Goal: Information Seeking & Learning: Learn about a topic

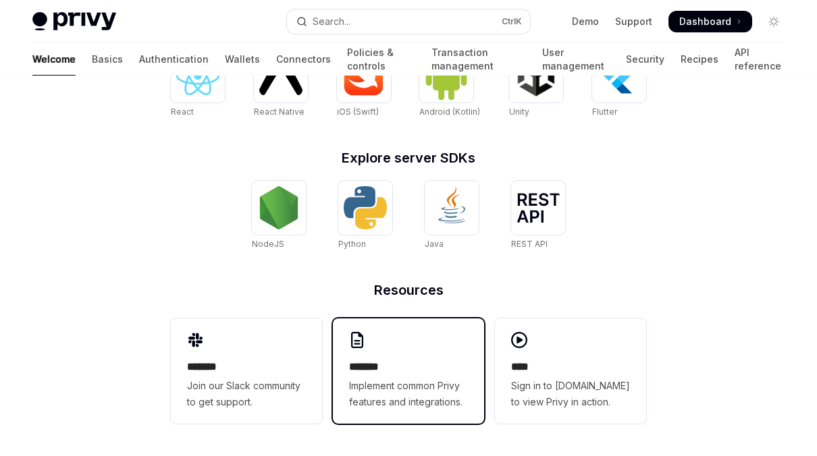
scroll to position [603, 0]
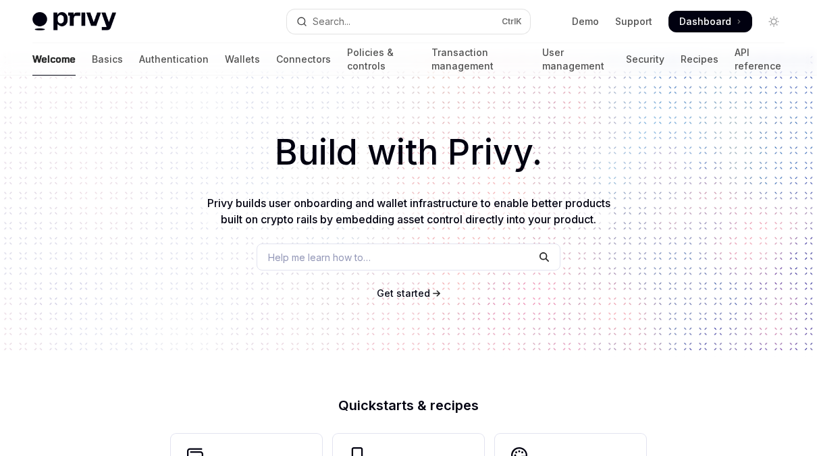
scroll to position [0, 0]
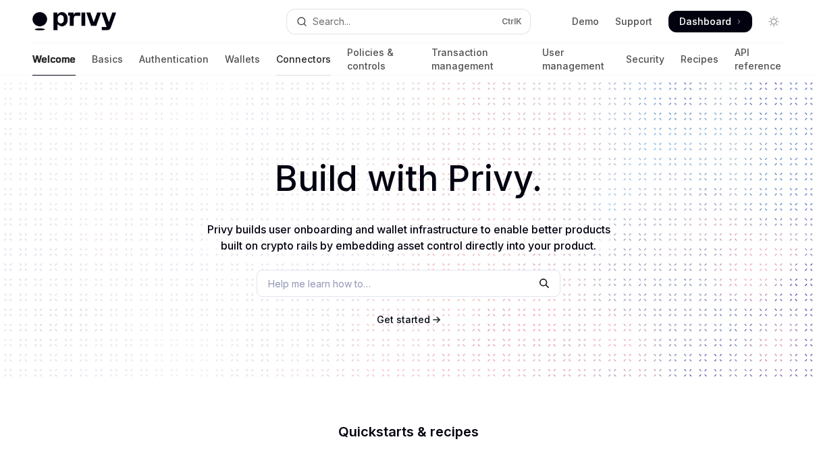
click at [276, 58] on link "Connectors" at bounding box center [303, 59] width 55 height 32
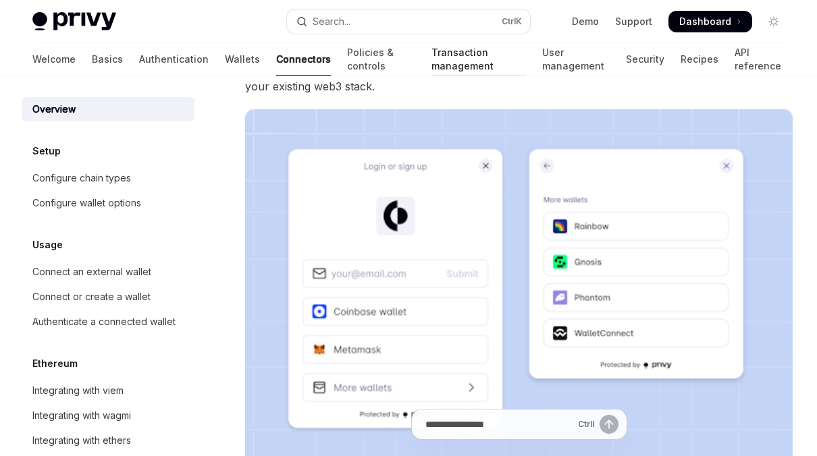
click at [431, 57] on link "Transaction management" at bounding box center [478, 59] width 94 height 32
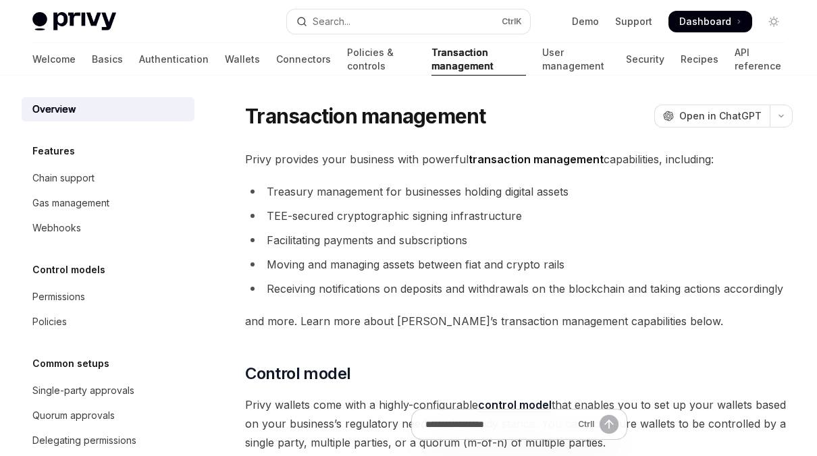
click at [72, 29] on img at bounding box center [74, 21] width 84 height 19
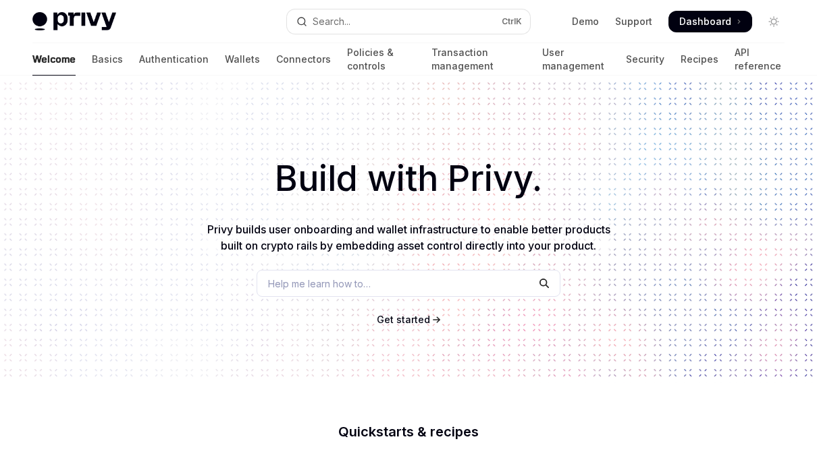
click at [63, 66] on div "Welcome Basics Authentication Wallets Connectors Policies & controls Transactio…" at bounding box center [408, 59] width 752 height 32
click at [92, 63] on link "Basics" at bounding box center [107, 59] width 31 height 32
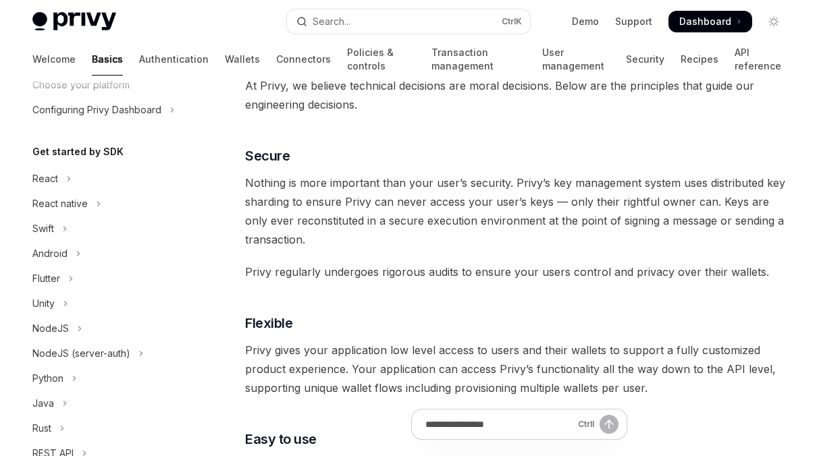
scroll to position [452, 0]
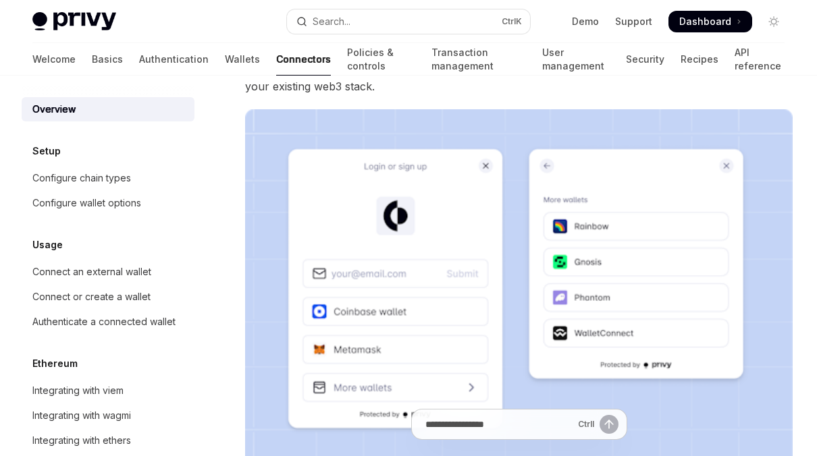
type textarea "*"
